Goal: Transaction & Acquisition: Register for event/course

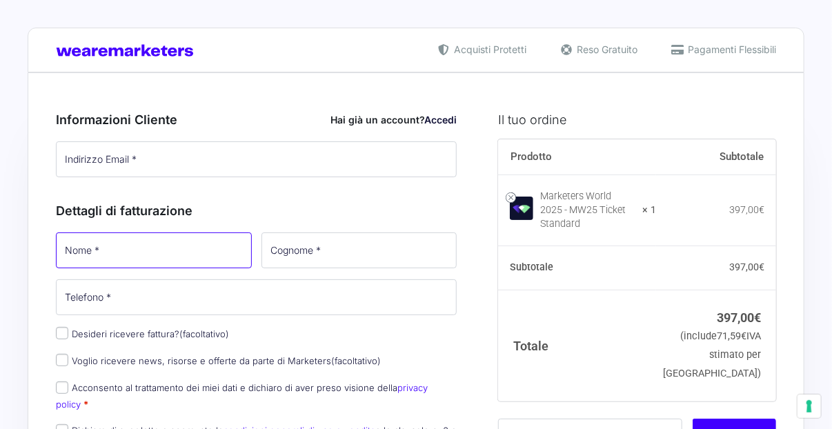
click at [175, 257] on input "Nome *" at bounding box center [154, 251] width 196 height 36
click at [135, 249] on input "Nome *" at bounding box center [154, 251] width 196 height 36
type input "Federica"
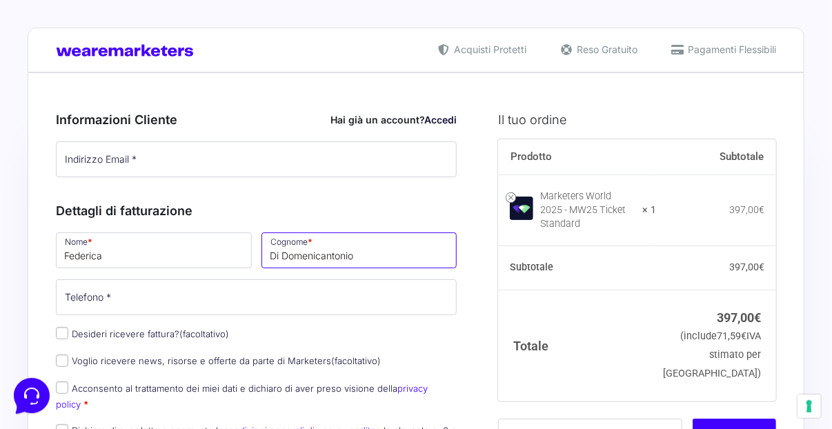
type input "Di Domenicantonio"
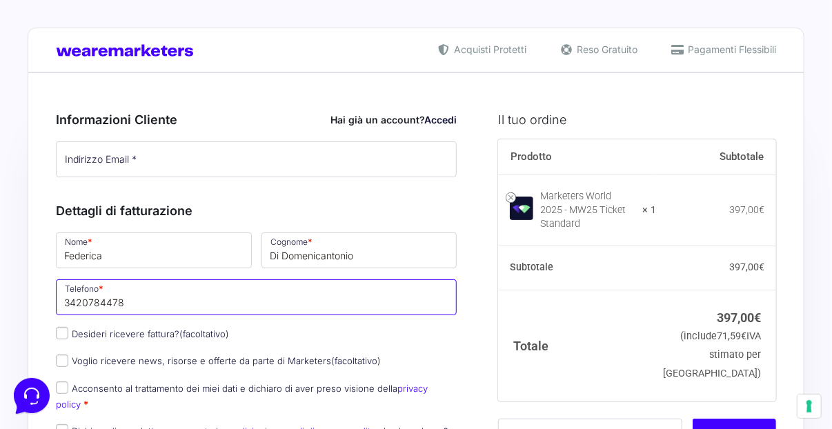
type input "3420784478"
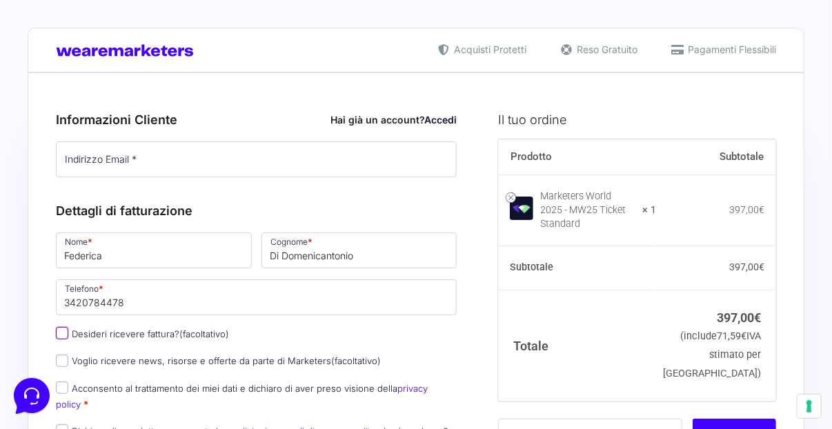
scroll to position [138, 0]
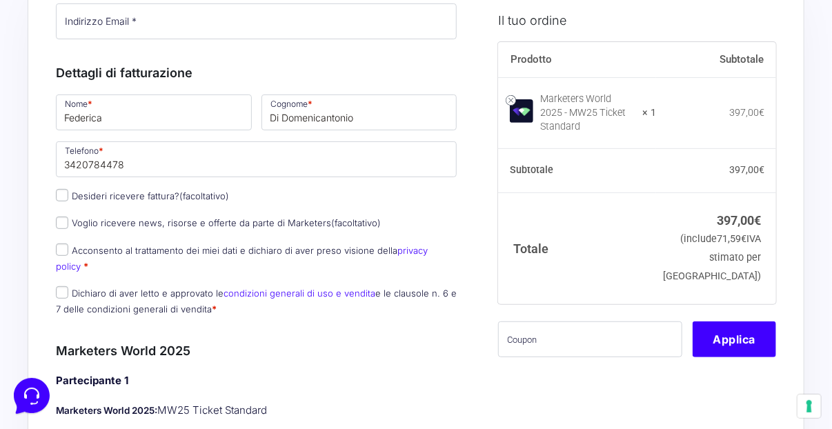
click at [96, 248] on label "Acconsento al trattamento dei miei dati e dichiaro di aver preso visione della …" at bounding box center [242, 258] width 372 height 27
click at [68, 248] on input "Acconsento al trattamento dei miei dati e dichiaro di aver preso visione della …" at bounding box center [62, 250] width 12 height 12
checkbox input "true"
click at [101, 295] on label "Dichiaro di aver letto e approvato le condizioni generali di uso e vendita e le…" at bounding box center [256, 301] width 401 height 27
click at [68, 295] on input "Dichiaro di aver letto e approvato le condizioni generali di uso e vendita e le…" at bounding box center [62, 292] width 12 height 12
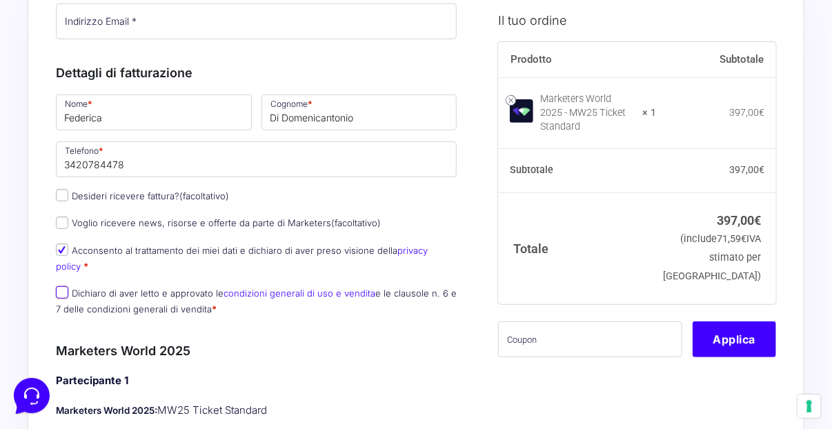
checkbox input "true"
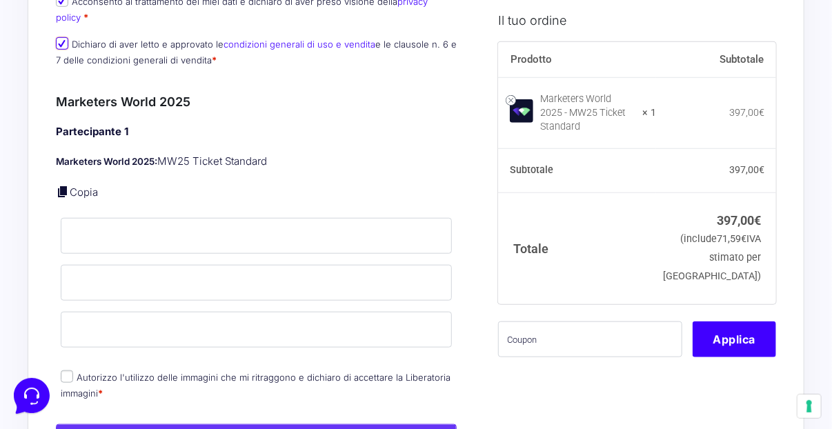
scroll to position [414, 0]
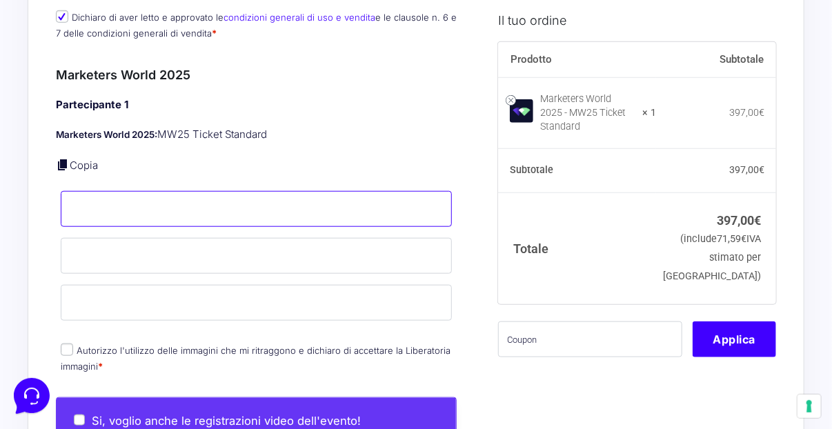
click at [115, 209] on input "Nome *" at bounding box center [256, 209] width 391 height 36
type input "Federica"
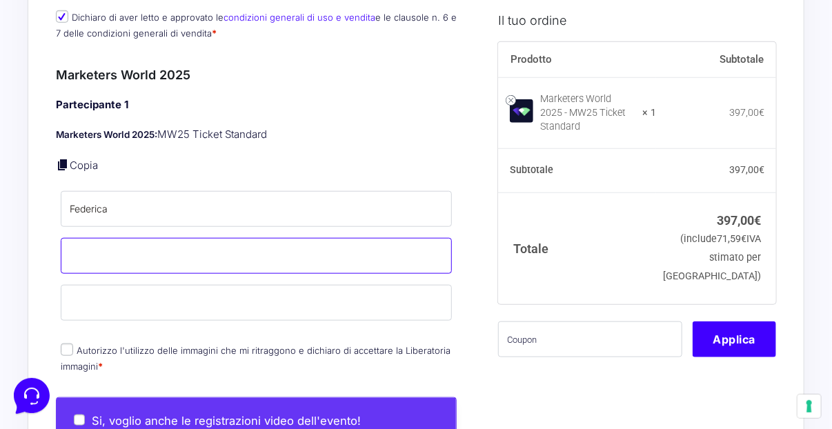
type input "Di Domenicantonio"
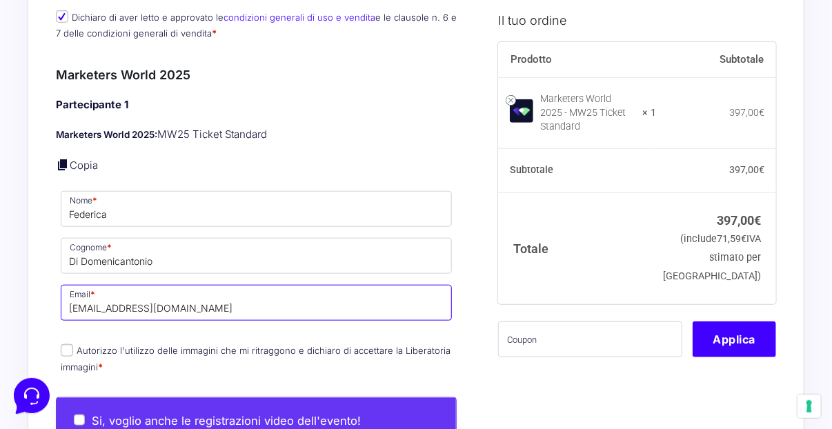
drag, startPoint x: 179, startPoint y: 304, endPoint x: 28, endPoint y: 304, distance: 151.1
type input "[EMAIL_ADDRESS][DOMAIN_NAME]"
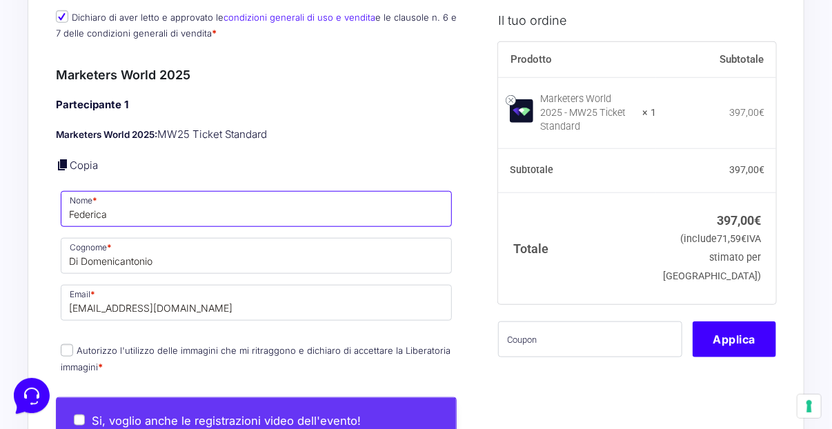
click at [203, 203] on input "Federica" at bounding box center [256, 209] width 391 height 36
type input "Federica"
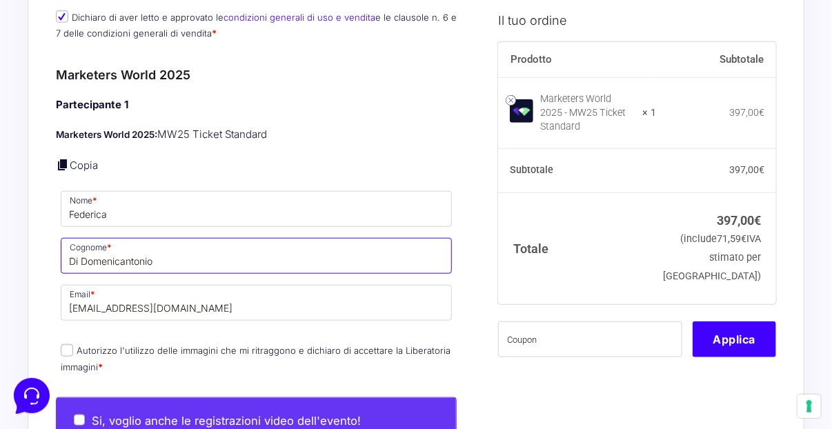
click at [342, 258] on input "Di Domenicantonio" at bounding box center [256, 256] width 391 height 36
type input "Di Domenicantonio"
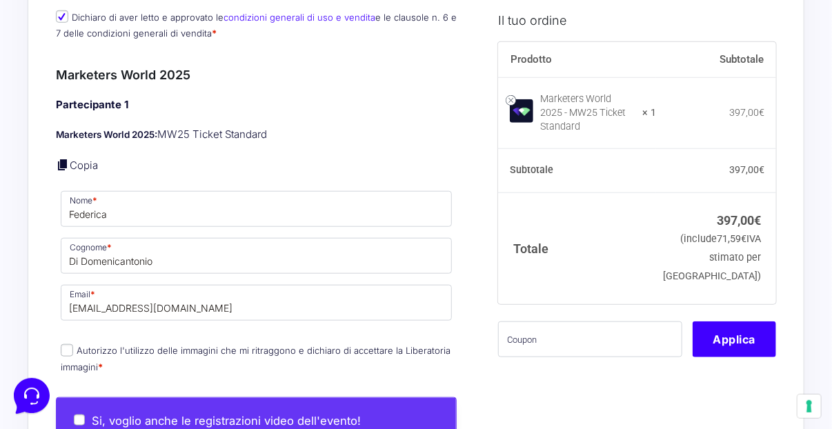
click at [310, 130] on p "Marketers World 2025: MW25 Ticket Standard" at bounding box center [256, 135] width 401 height 16
click at [64, 347] on input "Autorizzo l'utilizzo delle immagini che mi ritraggono e dichiaro di accettare l…" at bounding box center [67, 350] width 12 height 12
checkbox input "true"
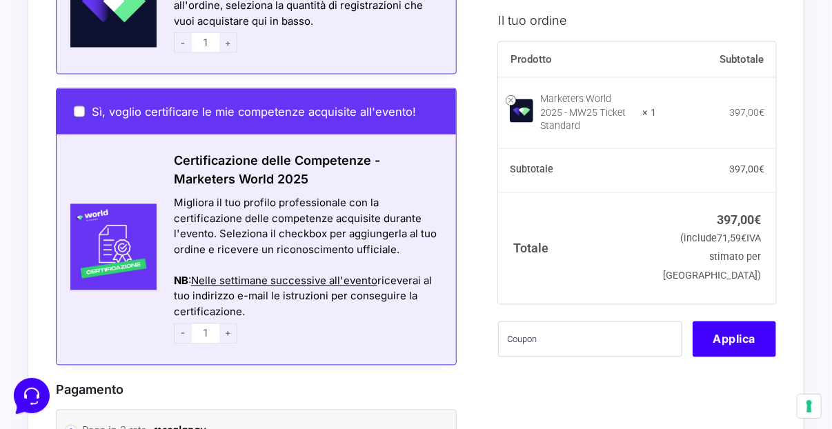
scroll to position [896, 0]
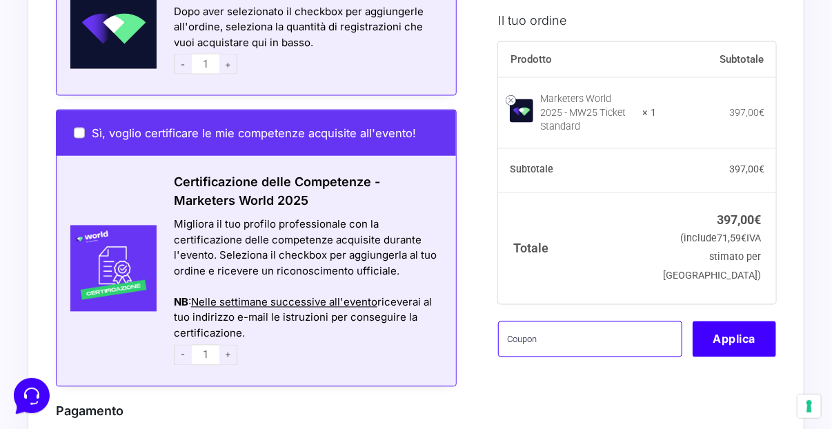
click at [576, 336] on input "text" at bounding box center [590, 339] width 184 height 36
paste input "CDSBARTERMW"
type input "CDSBARTERMW"
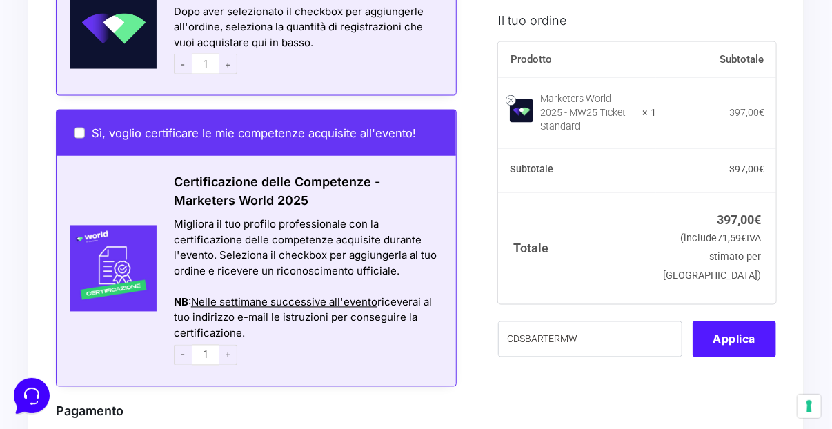
click at [732, 335] on button "Applica" at bounding box center [734, 339] width 83 height 36
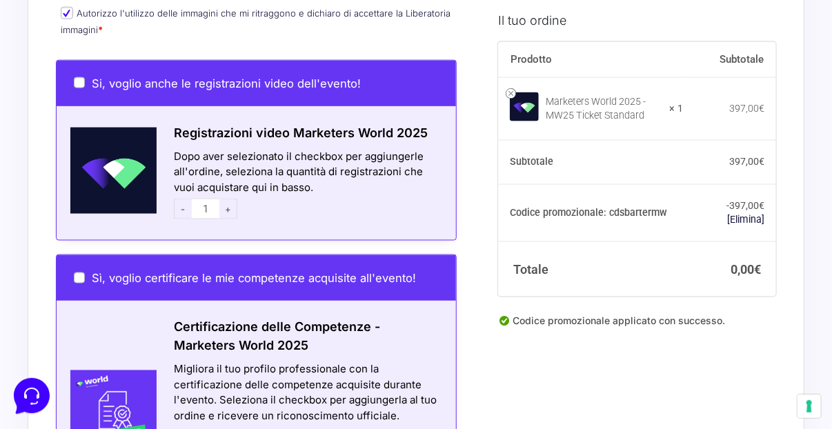
scroll to position [690, 0]
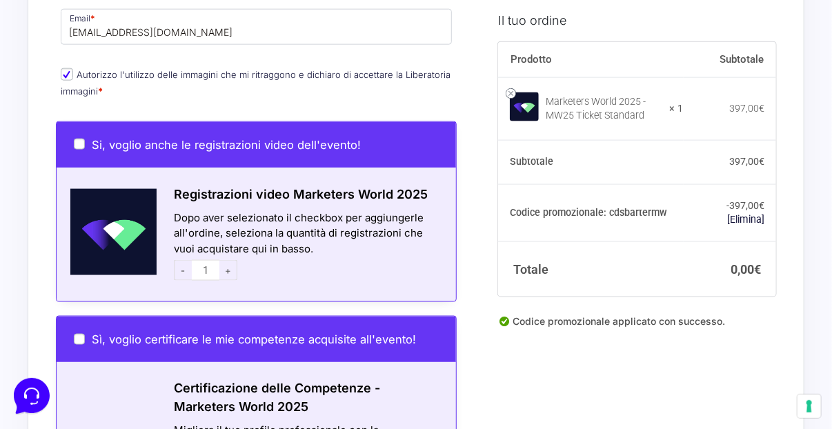
click at [294, 148] on span "Si, voglio anche le registrazioni video dell'evento!" at bounding box center [226, 145] width 269 height 14
click at [85, 148] on input "Si, voglio anche le registrazioni video dell'evento!" at bounding box center [79, 144] width 11 height 11
checkbox input "true"
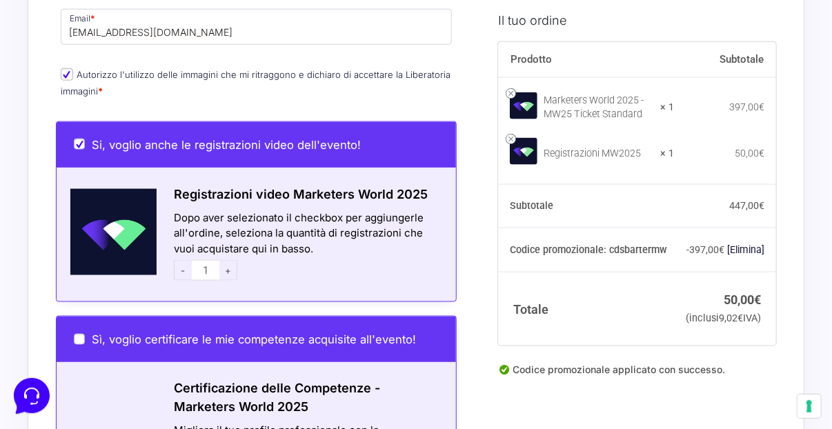
scroll to position [896, 0]
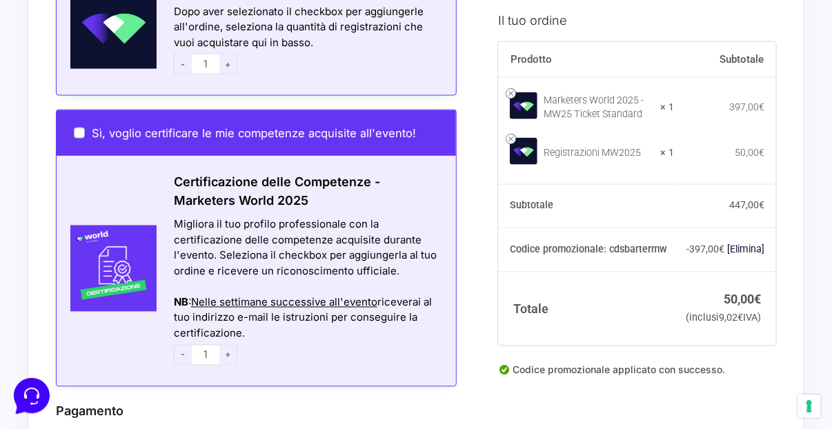
click at [111, 129] on span "Sì, voglio certificare le mie competenze acquisite all'evento!" at bounding box center [254, 133] width 324 height 14
click at [85, 129] on input "Sì, voglio certificare le mie competenze acquisite all'evento!" at bounding box center [79, 133] width 11 height 11
checkbox input "true"
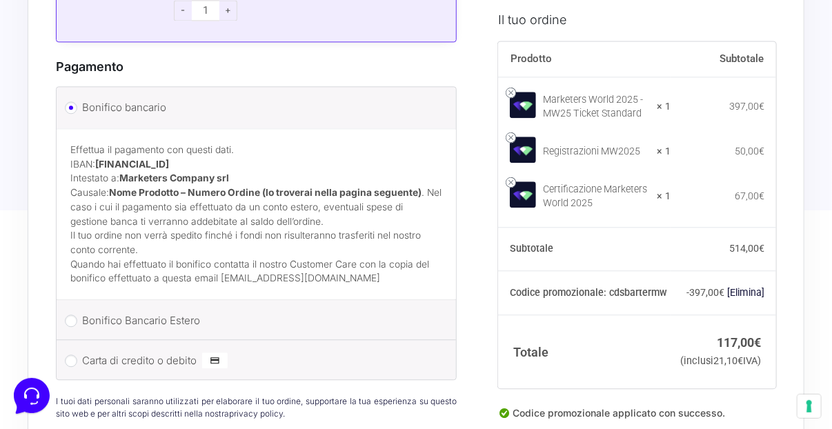
scroll to position [1242, 0]
click at [671, 146] on strong "× 1" at bounding box center [664, 153] width 14 height 14
click at [511, 133] on link at bounding box center [511, 138] width 10 height 10
checkbox input "false"
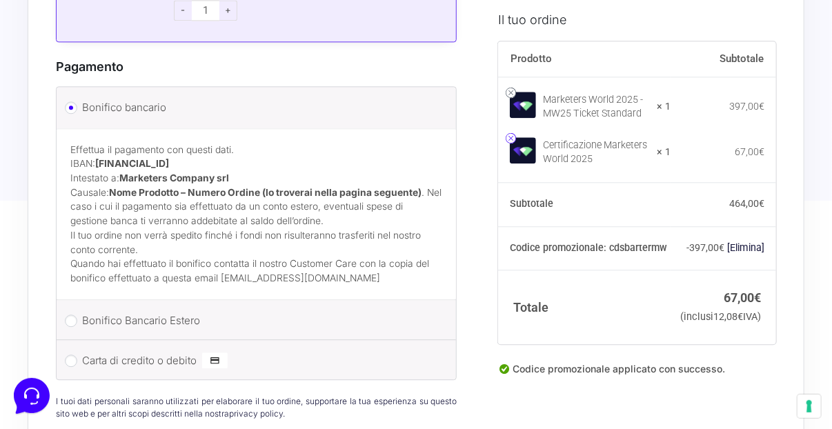
click at [507, 139] on link at bounding box center [511, 138] width 10 height 10
checkbox input "false"
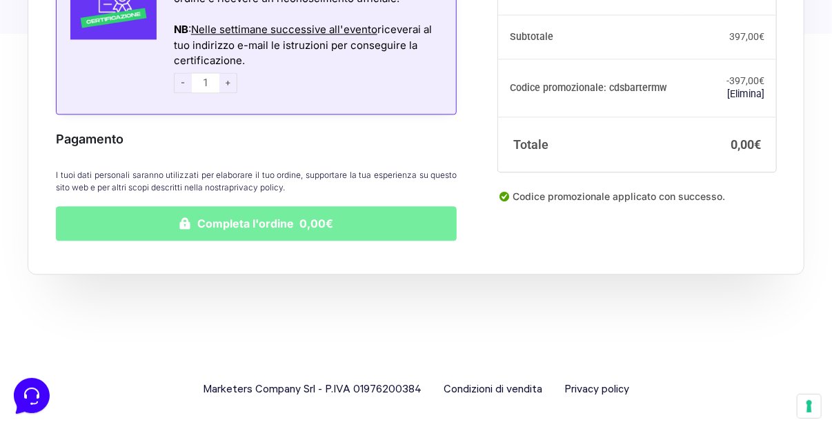
scroll to position [1218, 0]
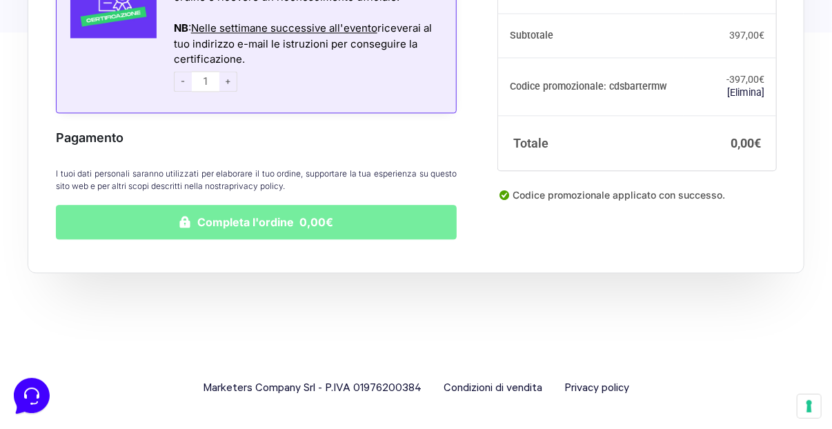
click at [312, 215] on button "Completa l'ordine 0,00€" at bounding box center [256, 222] width 401 height 35
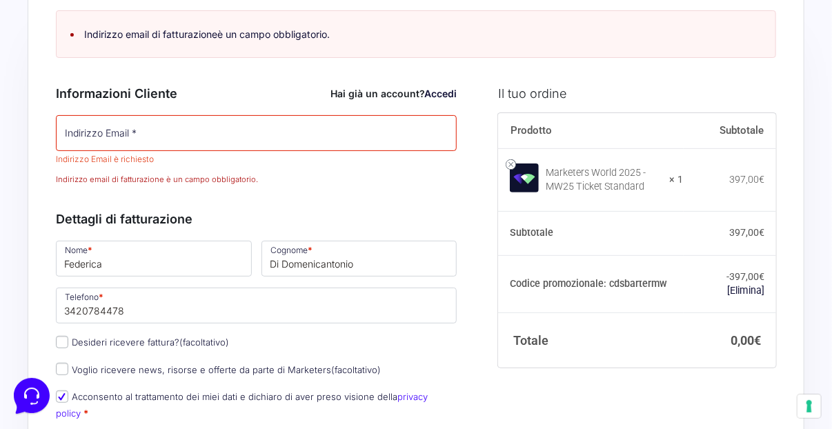
scroll to position [26, 0]
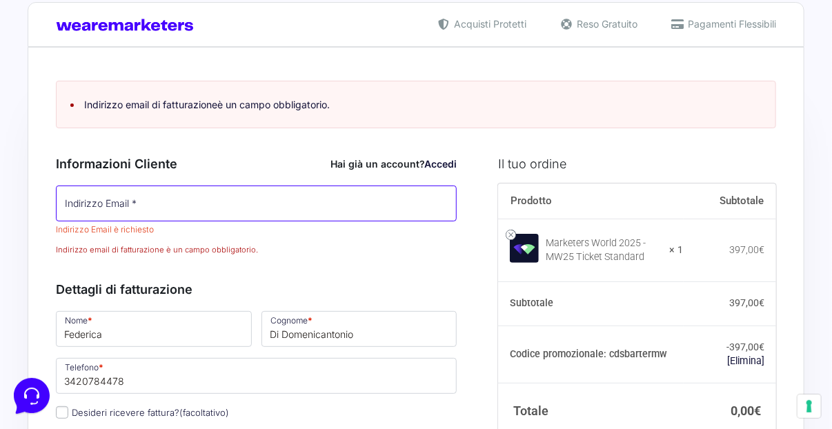
click at [228, 201] on input "Indirizzo Email *" at bounding box center [256, 204] width 401 height 36
type input "[EMAIL_ADDRESS][DOMAIN_NAME]"
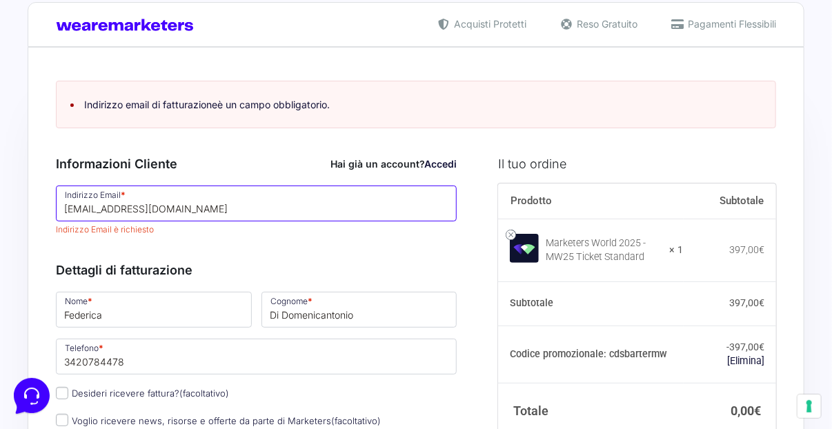
drag, startPoint x: 273, startPoint y: 207, endPoint x: 195, endPoint y: 197, distance: 78.6
click at [195, 197] on input "[EMAIL_ADDRESS][DOMAIN_NAME]" at bounding box center [256, 204] width 401 height 36
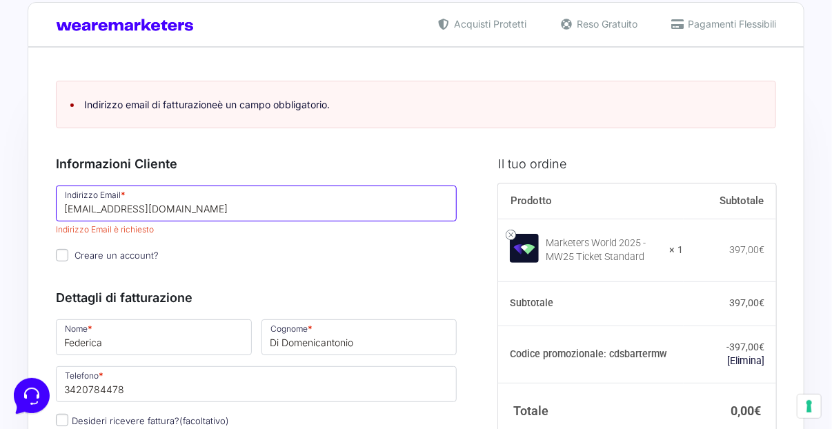
click at [315, 205] on input "[EMAIL_ADDRESS][DOMAIN_NAME]" at bounding box center [256, 204] width 401 height 36
click at [314, 205] on input "[EMAIL_ADDRESS][DOMAIN_NAME]" at bounding box center [256, 204] width 401 height 36
click at [264, 208] on input "[EMAIL_ADDRESS][DOMAIN_NAME]" at bounding box center [256, 204] width 401 height 36
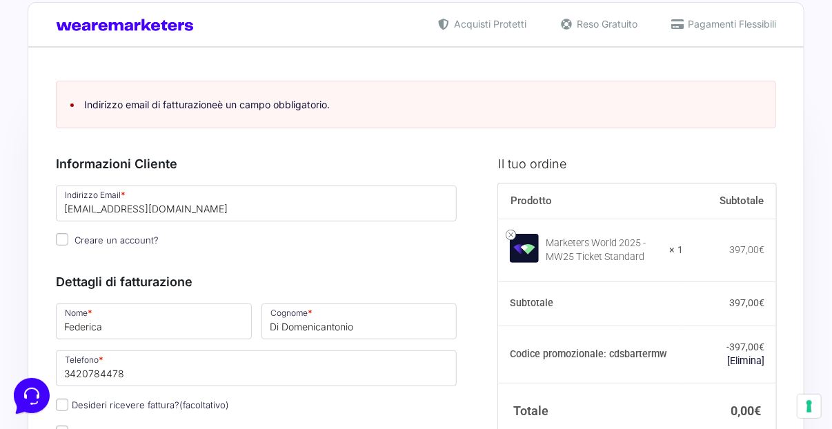
click at [366, 275] on div "Dettagli di fatturazione Nome * Federica Cognome * Di Domenicantonio Telefono *…" at bounding box center [256, 396] width 401 height 278
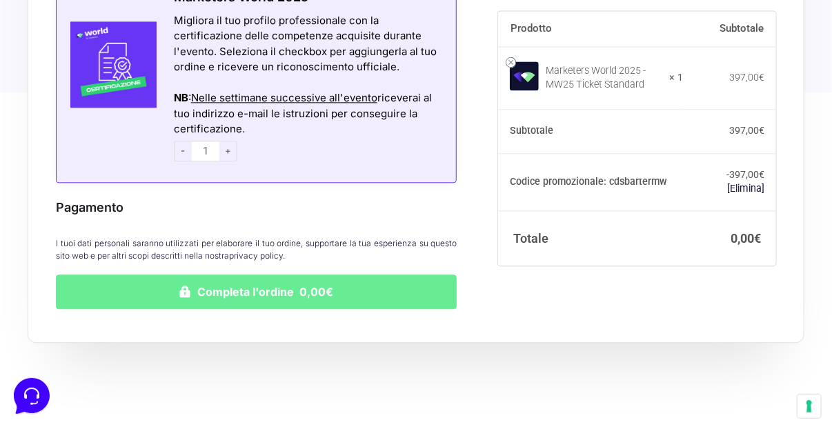
scroll to position [1267, 0]
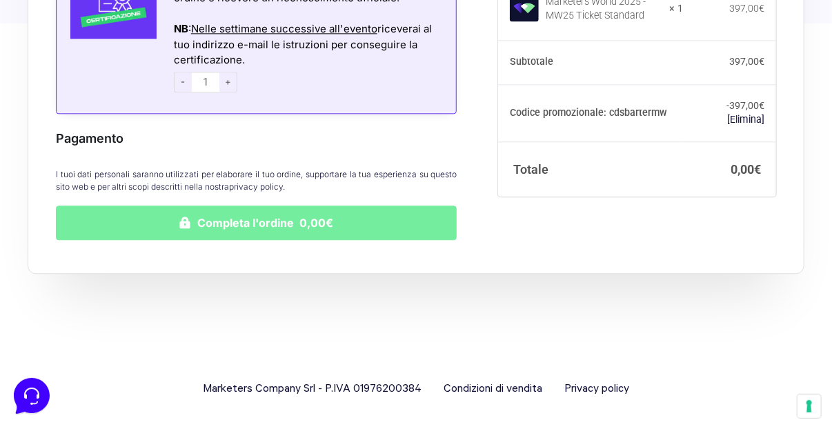
click at [328, 214] on button "Completa l'ordine 0,00€" at bounding box center [256, 223] width 401 height 35
